Goal: Task Accomplishment & Management: Manage account settings

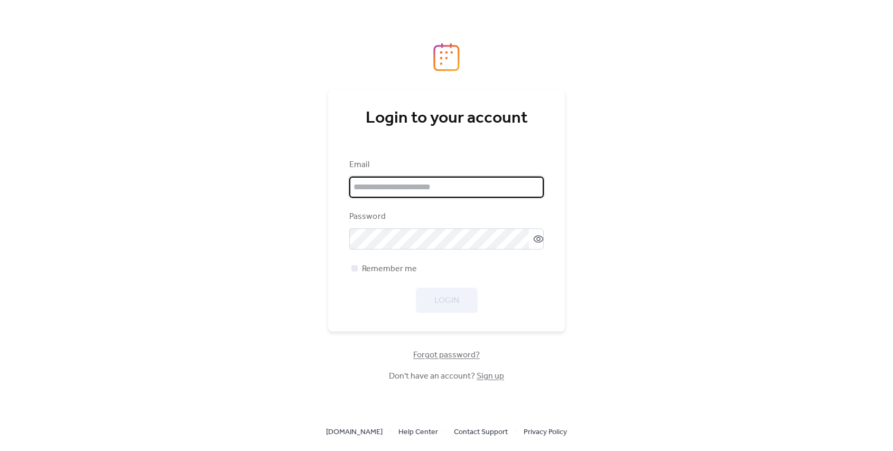
click at [398, 186] on input "email" at bounding box center [446, 186] width 194 height 21
type input "**********"
click at [535, 243] on icon at bounding box center [538, 238] width 11 height 11
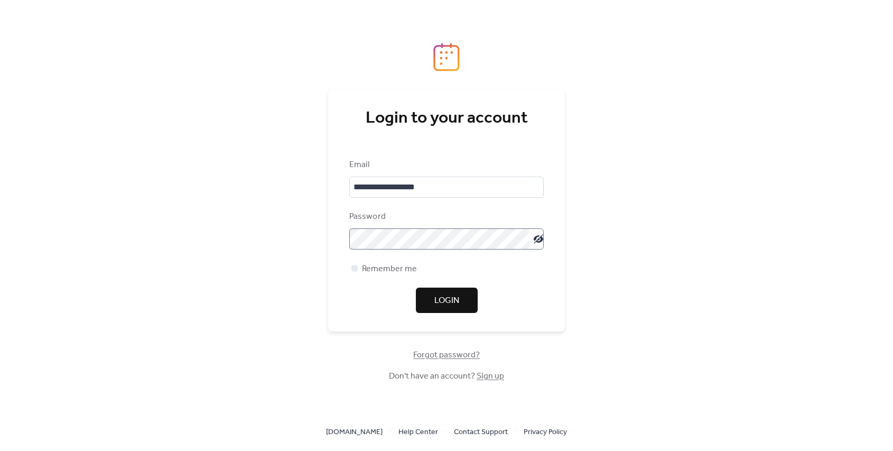
click at [446, 304] on span "Login" at bounding box center [446, 300] width 25 height 13
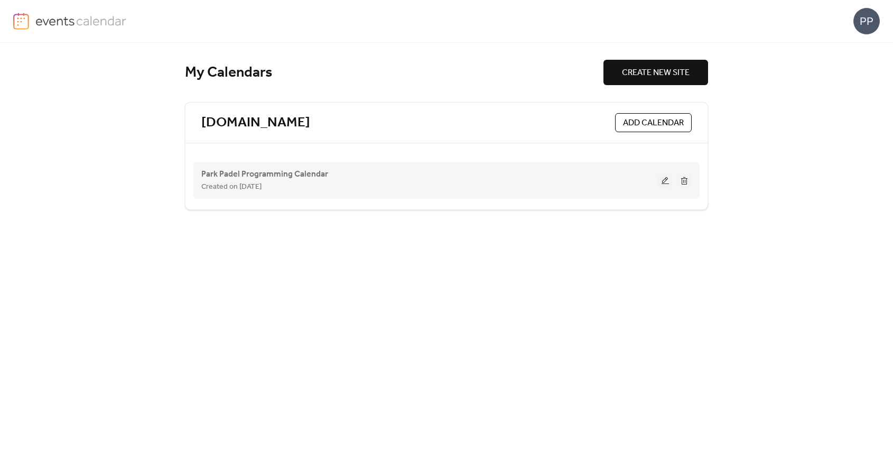
click at [615, 167] on div "Park Padel Programming Calendar Created on [DATE]" at bounding box center [429, 179] width 456 height 25
click at [656, 184] on div "Created on [DATE]" at bounding box center [429, 186] width 456 height 13
click at [666, 184] on button at bounding box center [665, 180] width 15 height 16
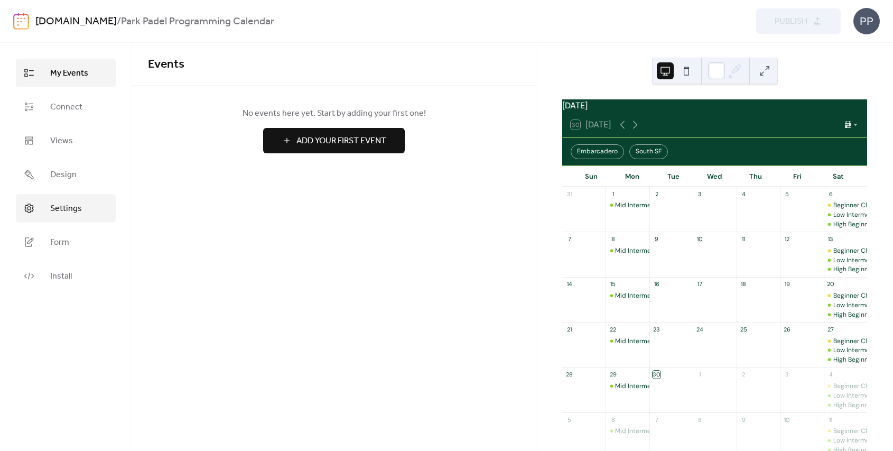
click at [72, 202] on span "Settings" at bounding box center [66, 208] width 32 height 13
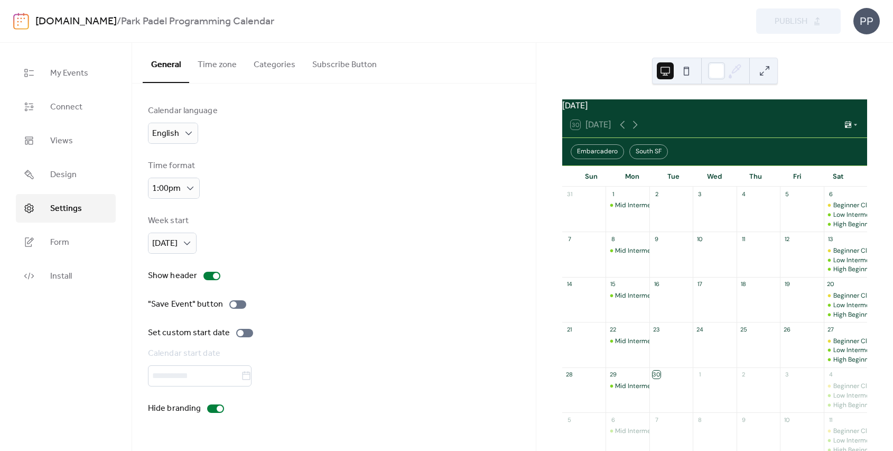
click at [330, 65] on button "Subscribe Button" at bounding box center [344, 62] width 81 height 39
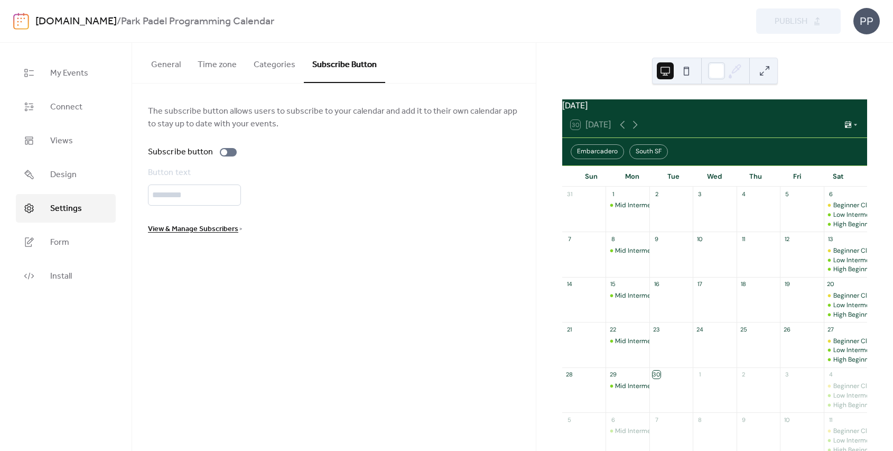
click at [276, 65] on button "Categories" at bounding box center [274, 62] width 59 height 39
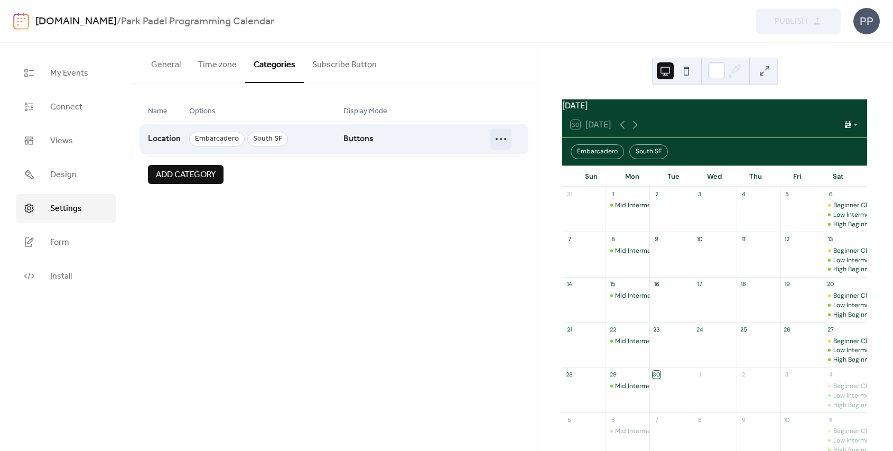
click at [503, 139] on icon at bounding box center [500, 138] width 17 height 17
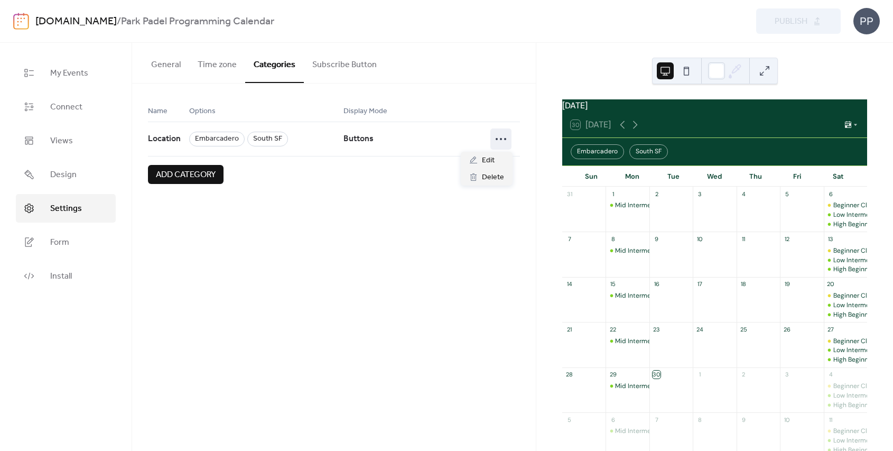
click at [428, 187] on div "Name Options Display Mode Location Embarcadero South SF Buttons Add category" at bounding box center [334, 143] width 404 height 121
click at [64, 249] on span "Form" at bounding box center [59, 242] width 19 height 13
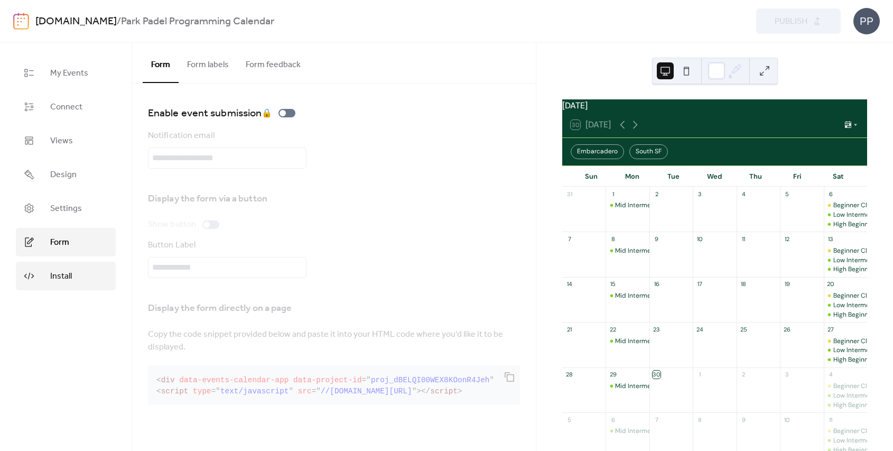
click at [43, 274] on link "Install" at bounding box center [66, 275] width 100 height 29
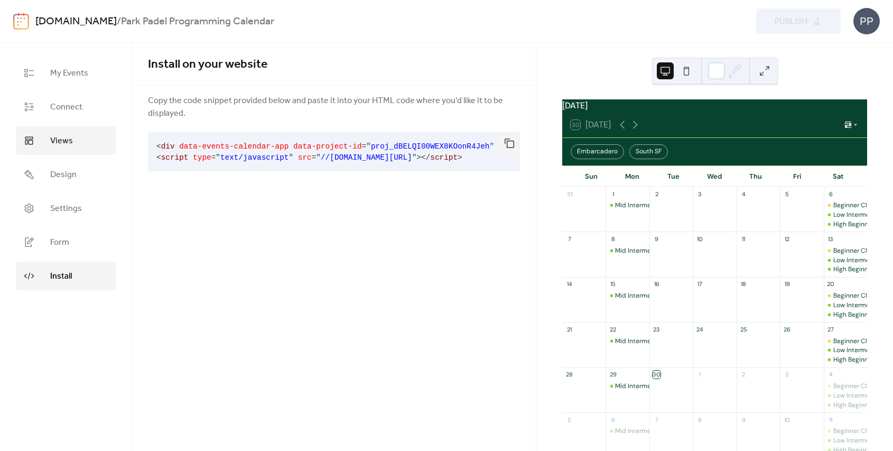
click at [72, 149] on link "Views" at bounding box center [66, 140] width 100 height 29
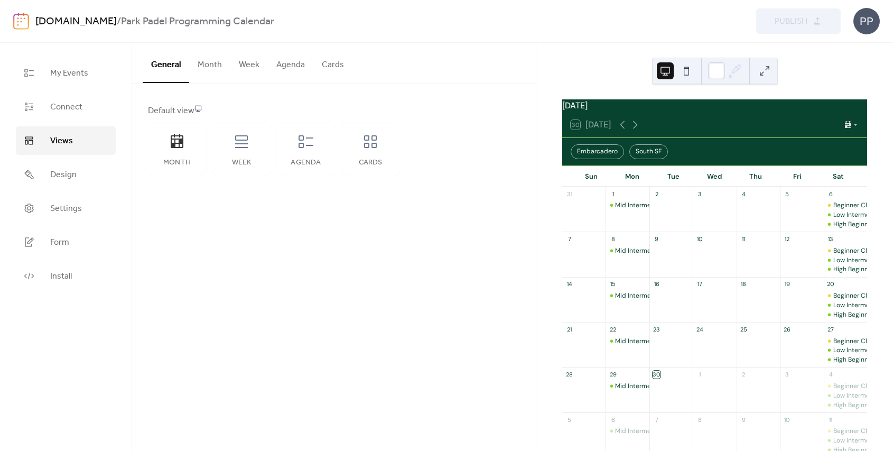
click at [293, 62] on button "Agenda" at bounding box center [290, 62] width 45 height 39
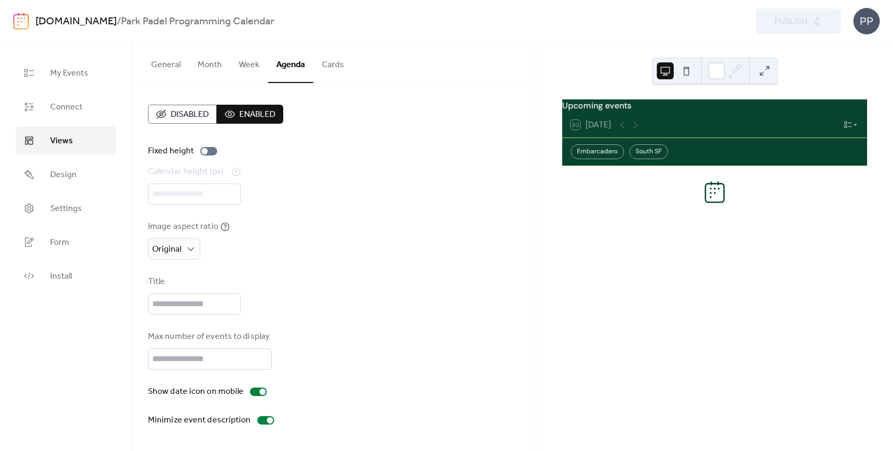
click at [157, 69] on button "General" at bounding box center [166, 62] width 46 height 39
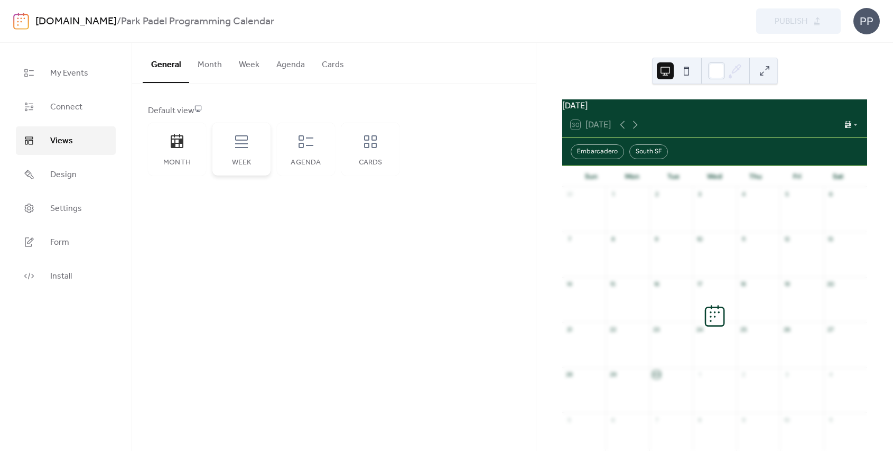
click at [228, 132] on div "Week" at bounding box center [241, 149] width 58 height 53
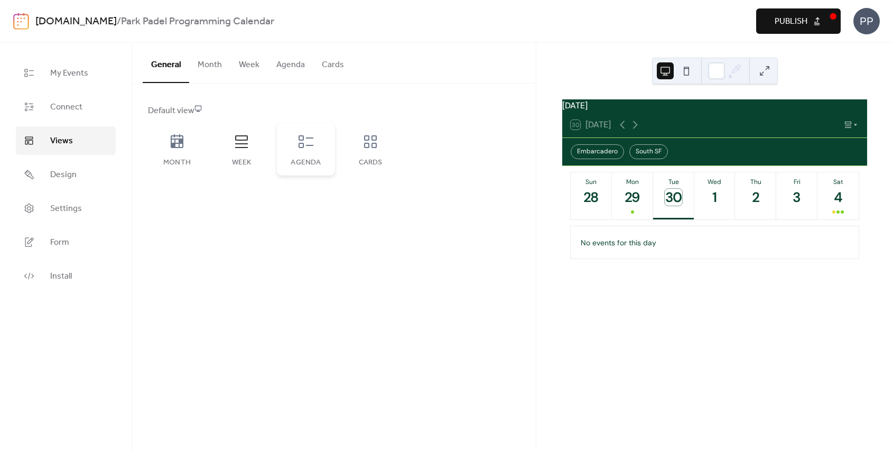
click at [307, 158] on div "Agenda" at bounding box center [305, 162] width 37 height 8
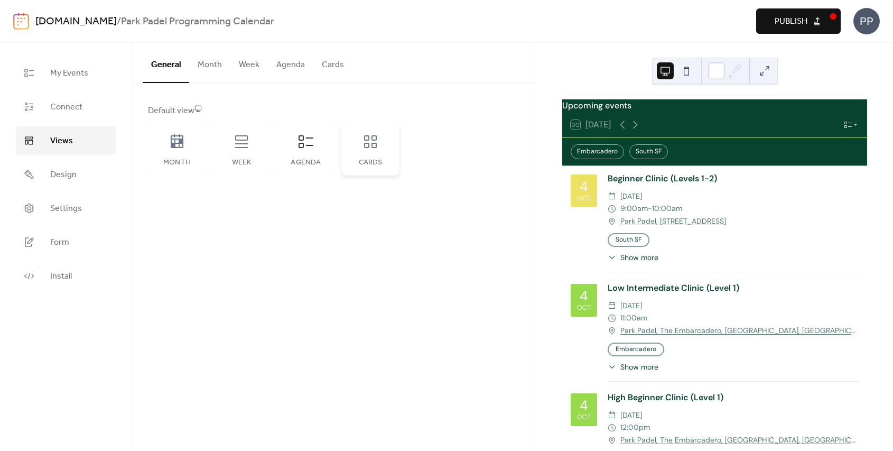
click at [382, 144] on div "Cards" at bounding box center [370, 149] width 58 height 53
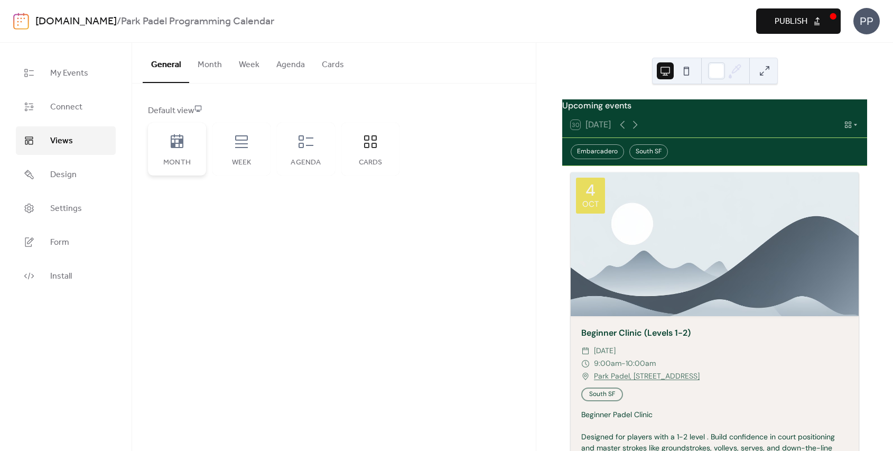
click at [171, 136] on icon at bounding box center [177, 141] width 13 height 14
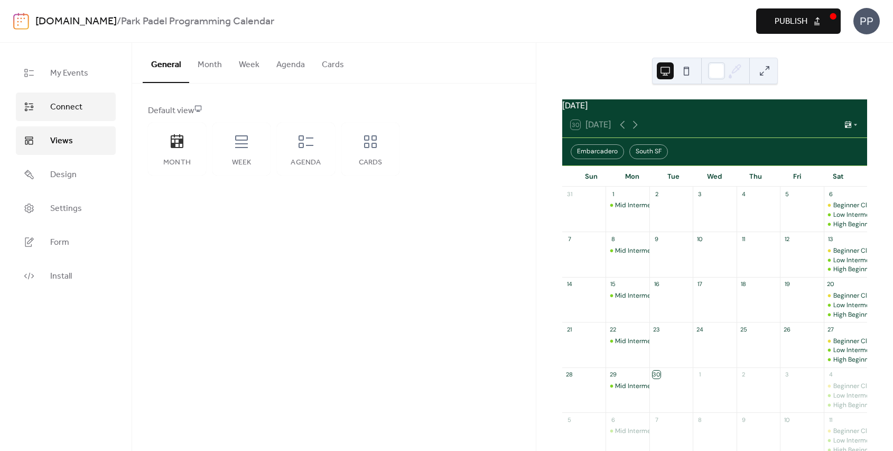
click at [61, 105] on span "Connect" at bounding box center [66, 107] width 32 height 13
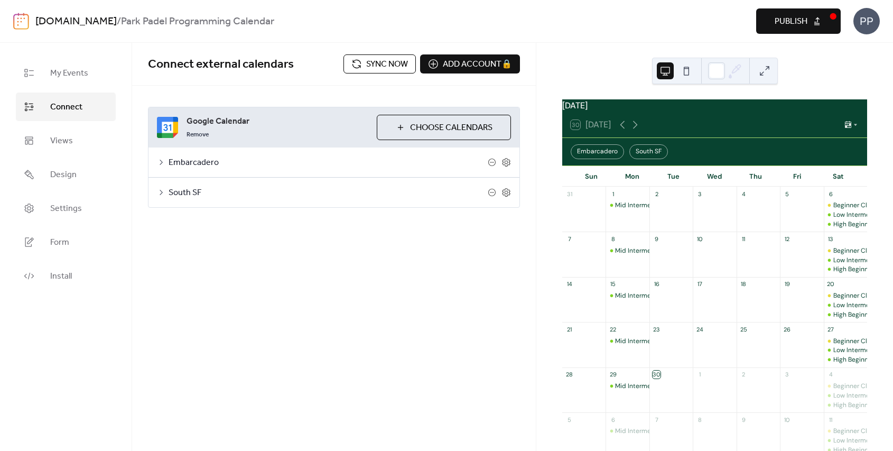
click at [222, 167] on span "Embarcadero" at bounding box center [327, 162] width 319 height 13
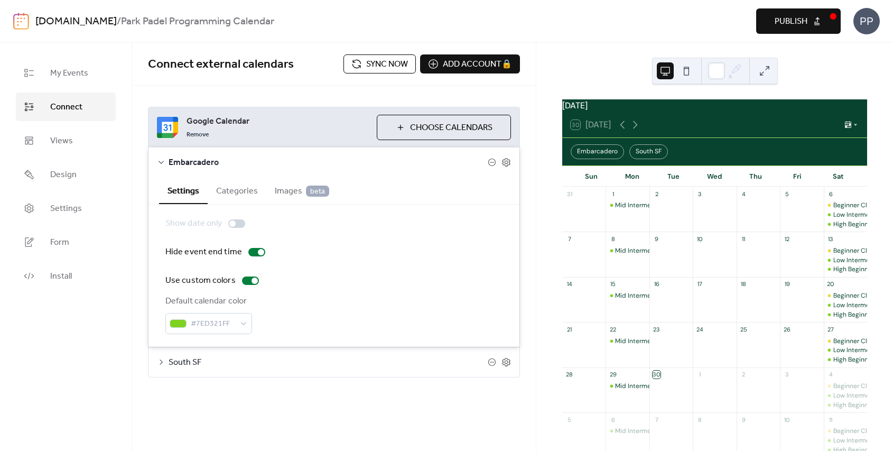
click at [189, 166] on span "Embarcadero" at bounding box center [327, 162] width 319 height 13
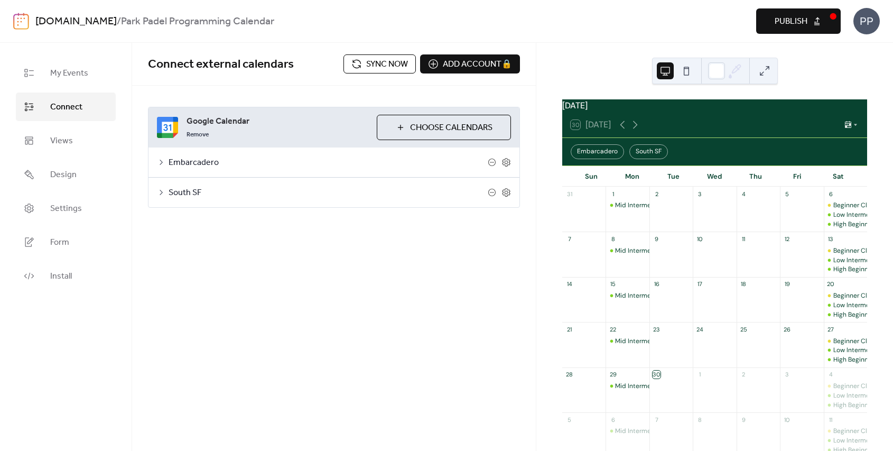
click at [442, 121] on span "Choose Calendars" at bounding box center [451, 127] width 82 height 13
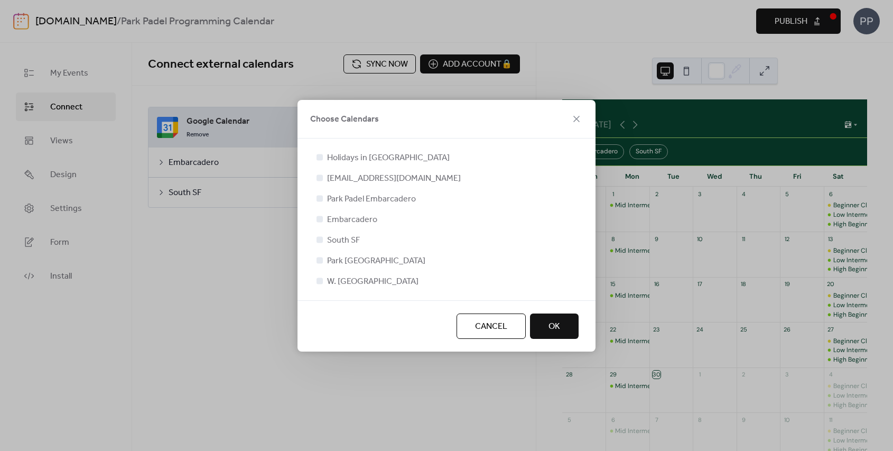
click at [491, 325] on span "Cancel" at bounding box center [491, 326] width 32 height 13
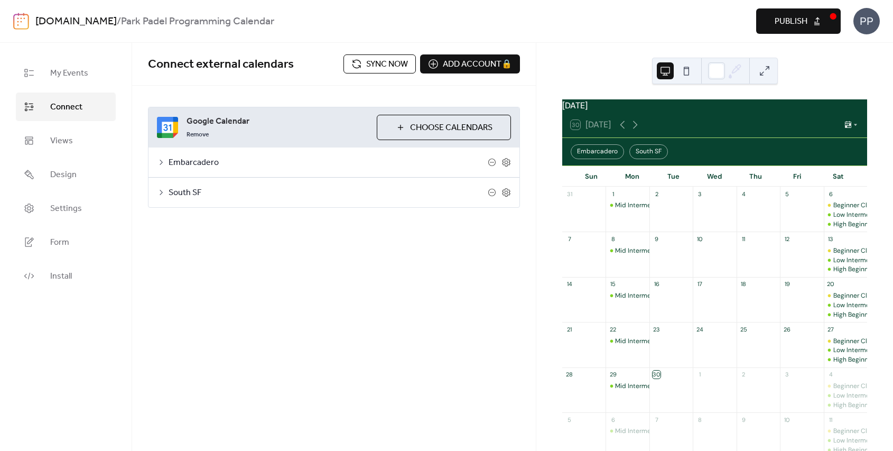
click at [805, 28] on span "Publish" at bounding box center [790, 21] width 33 height 13
click at [610, 159] on div "Embarcadero" at bounding box center [596, 151] width 53 height 15
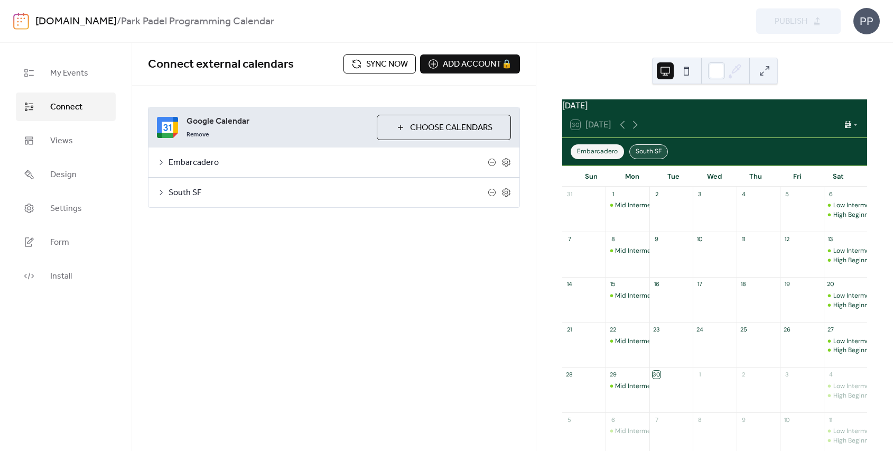
click at [652, 159] on div "South SF" at bounding box center [648, 151] width 39 height 15
click at [589, 159] on div "Embarcadero" at bounding box center [596, 151] width 53 height 15
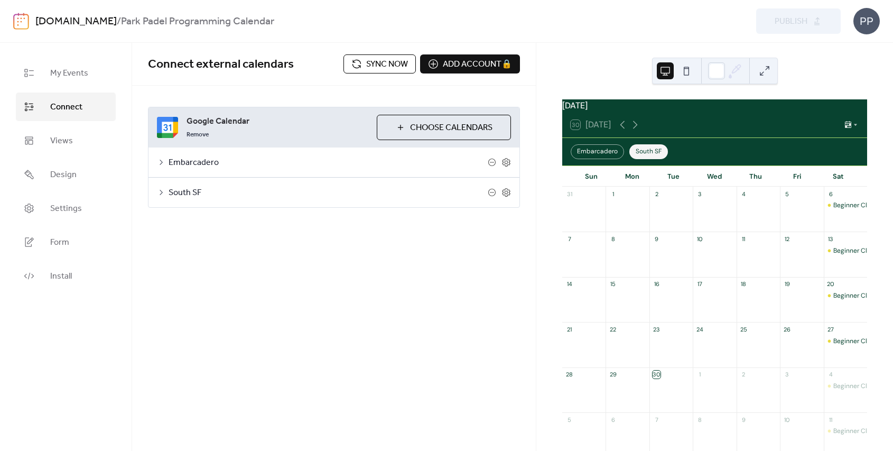
click at [765, 73] on button at bounding box center [764, 70] width 17 height 17
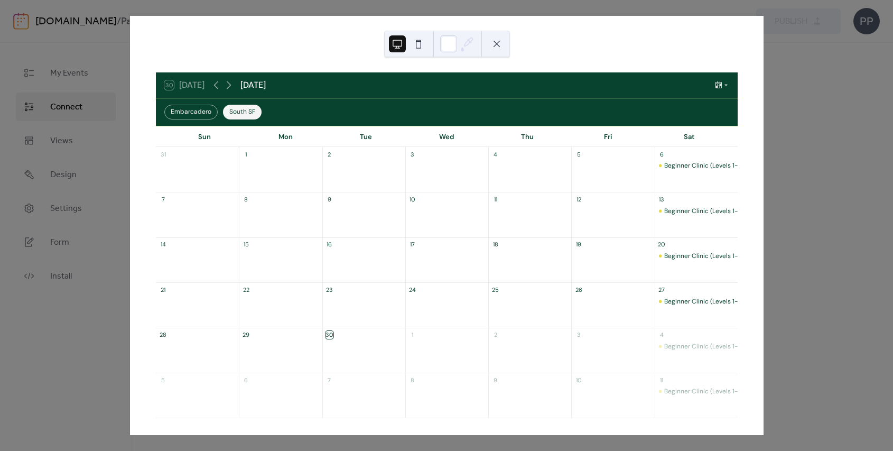
scroll to position [8, 0]
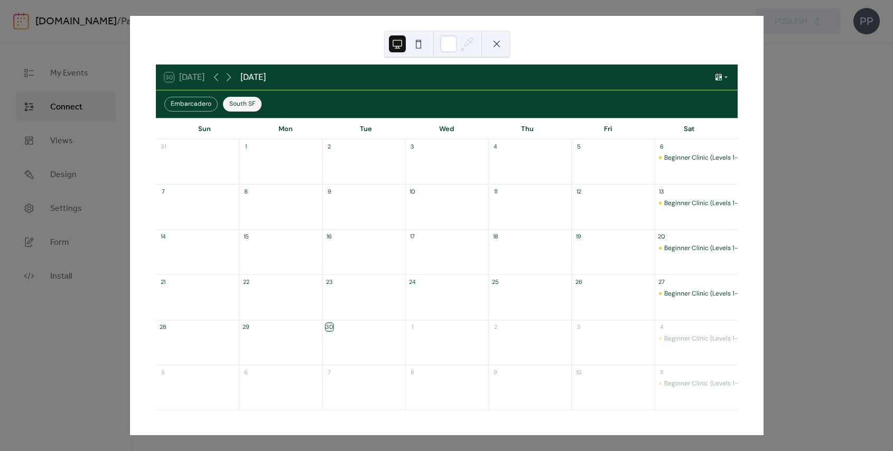
click at [500, 48] on button at bounding box center [496, 43] width 17 height 17
